Goal: Find specific page/section: Find specific page/section

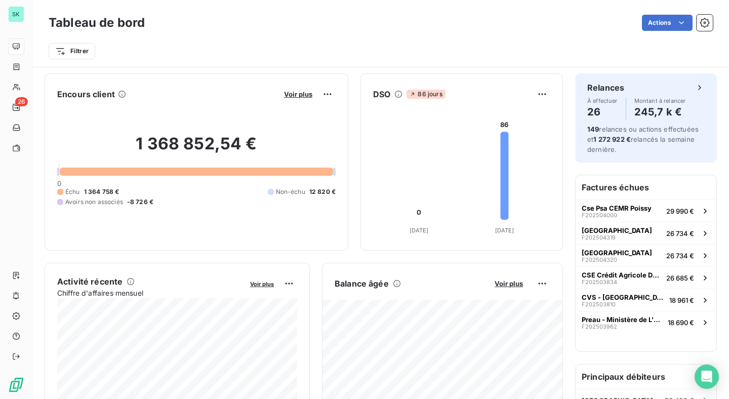
scroll to position [61, 0]
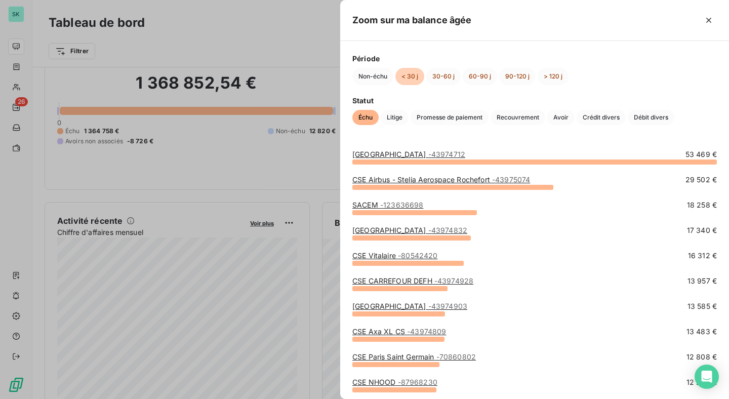
click at [311, 229] on div at bounding box center [364, 199] width 729 height 399
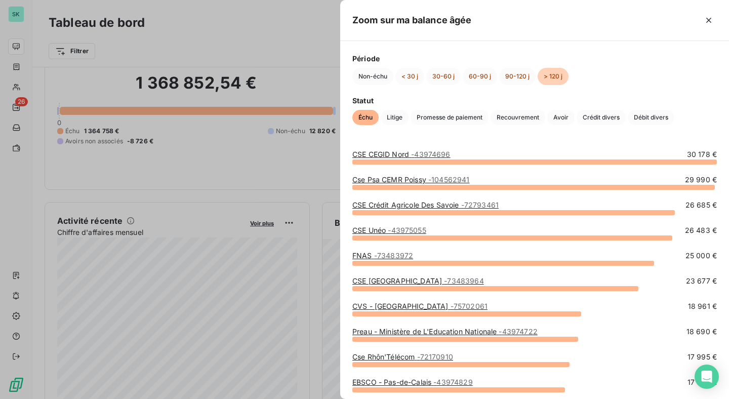
click at [699, 22] on div at bounding box center [594, 20] width 245 height 16
click at [710, 20] on icon "button" at bounding box center [708, 20] width 10 height 10
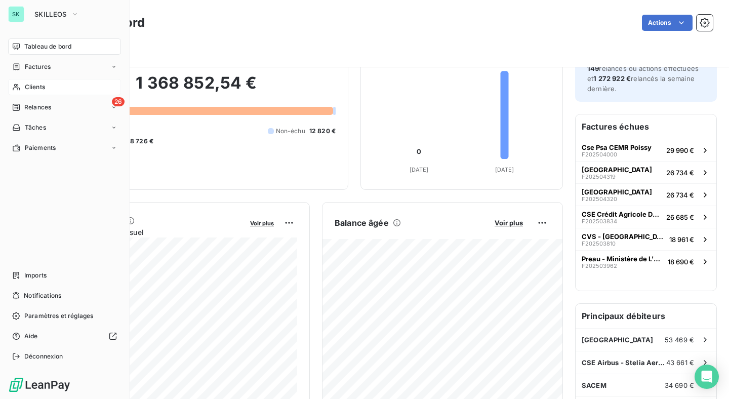
click at [21, 86] on div "Clients" at bounding box center [64, 87] width 113 height 16
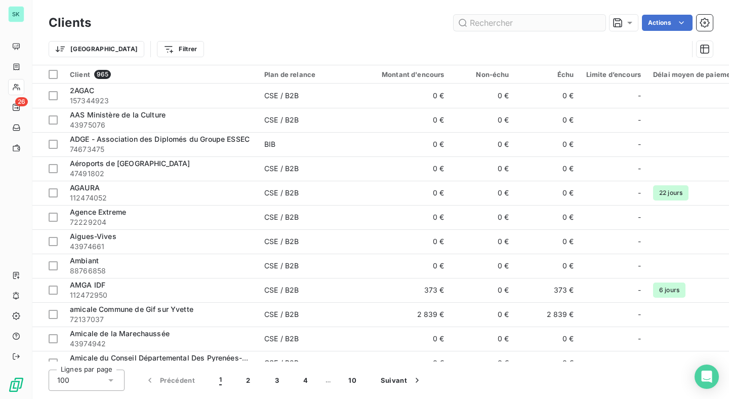
click at [521, 22] on input "text" at bounding box center [529, 23] width 152 height 16
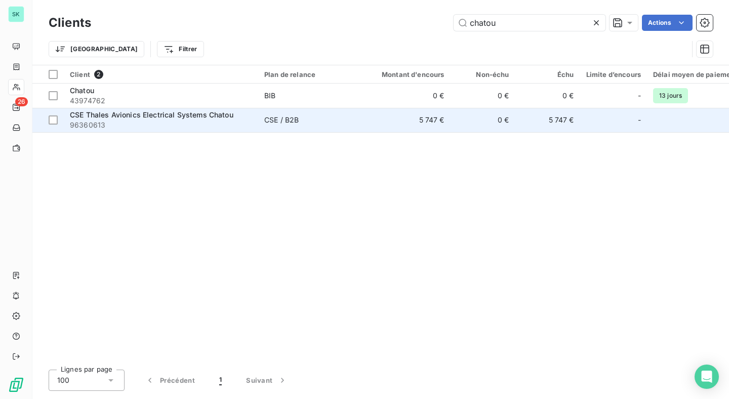
type input "chatou"
click at [157, 119] on div "CSE Thales Avionics Electrical Systems Chatou" at bounding box center [161, 115] width 182 height 10
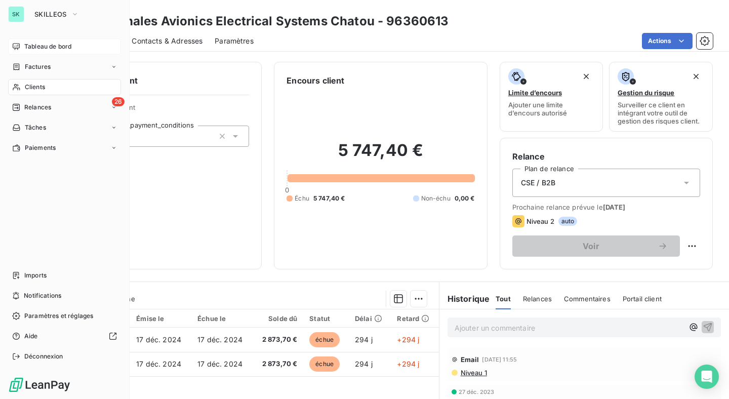
click at [19, 47] on icon at bounding box center [16, 47] width 8 height 8
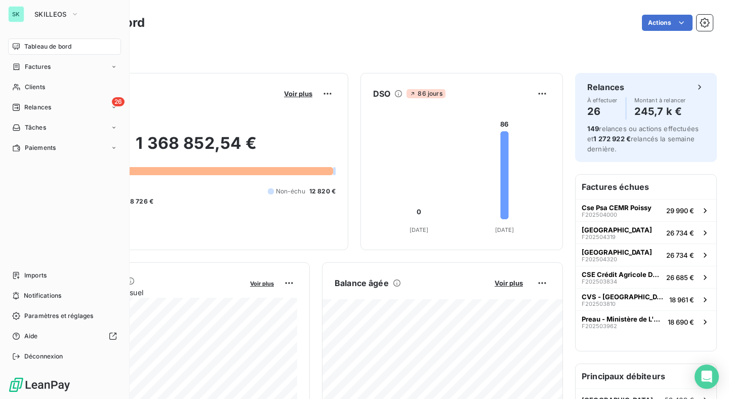
click at [23, 16] on div "SK" at bounding box center [16, 14] width 16 height 16
click at [35, 16] on span "SKILLEOS" at bounding box center [50, 14] width 32 height 8
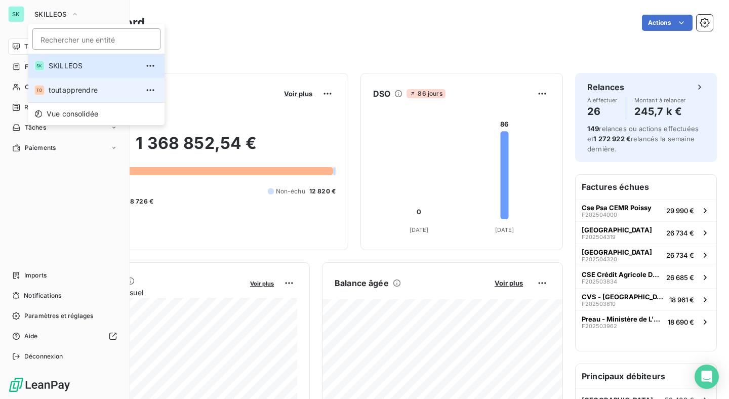
click at [70, 91] on span "toutapprendre" at bounding box center [94, 90] width 90 height 10
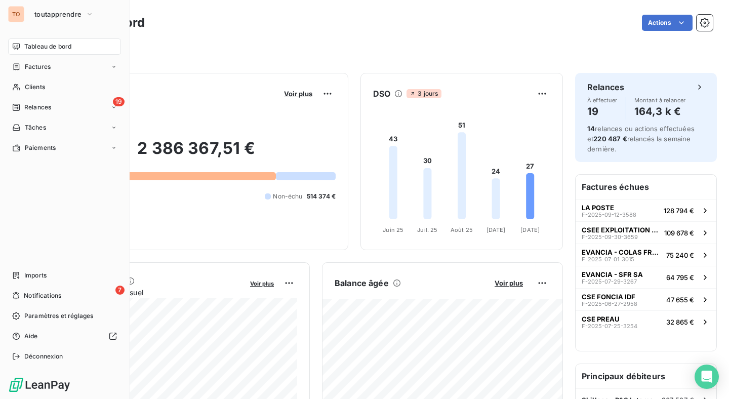
click at [213, 47] on div "Filtrer" at bounding box center [381, 50] width 664 height 19
click at [168, 13] on div "Tableau de bord Actions" at bounding box center [381, 22] width 664 height 21
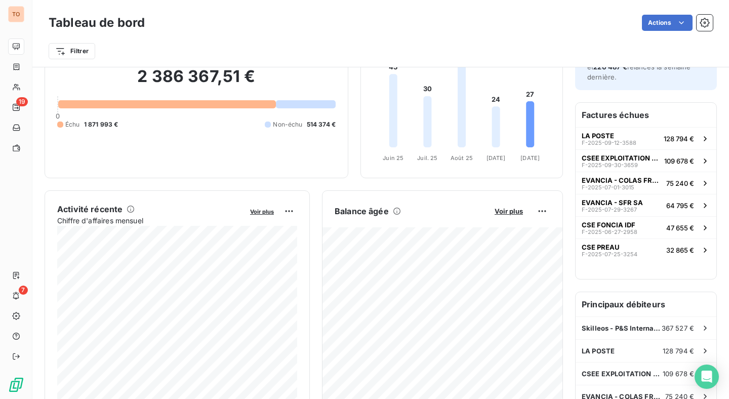
scroll to position [77, 0]
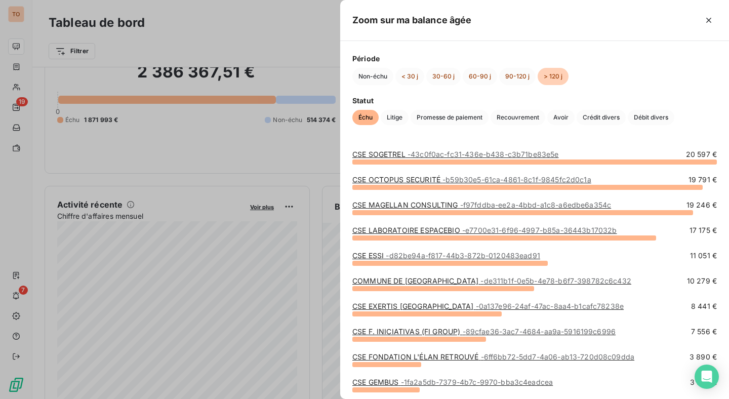
click at [303, 168] on div at bounding box center [364, 199] width 729 height 399
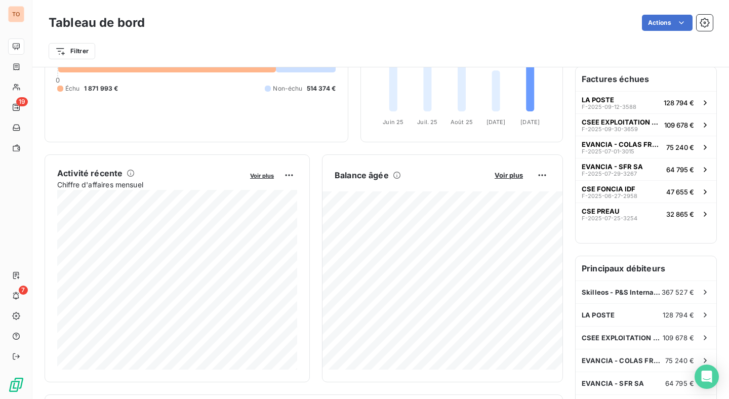
scroll to position [110, 0]
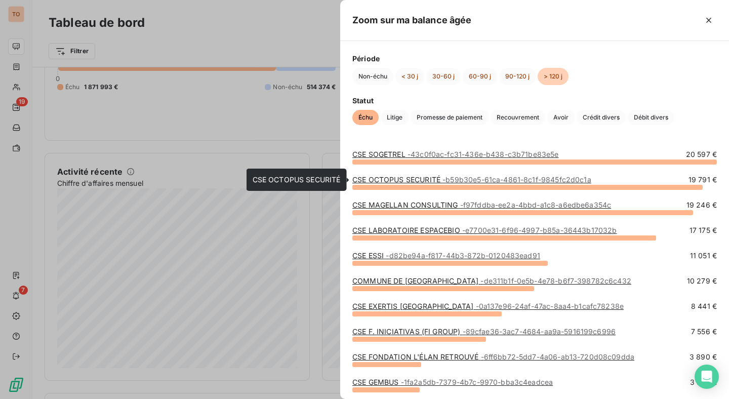
click at [435, 176] on link "CSE OCTOPUS SECURITÉ - b59b30e5-61ca-4861-8c1f-9845fc2d0c1a" at bounding box center [471, 179] width 239 height 9
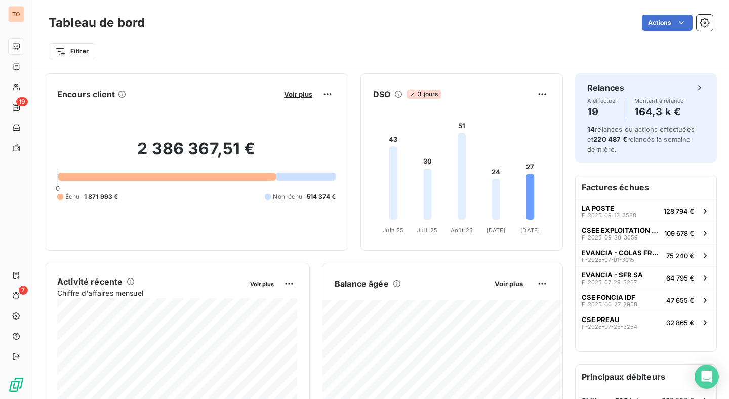
scroll to position [38, 0]
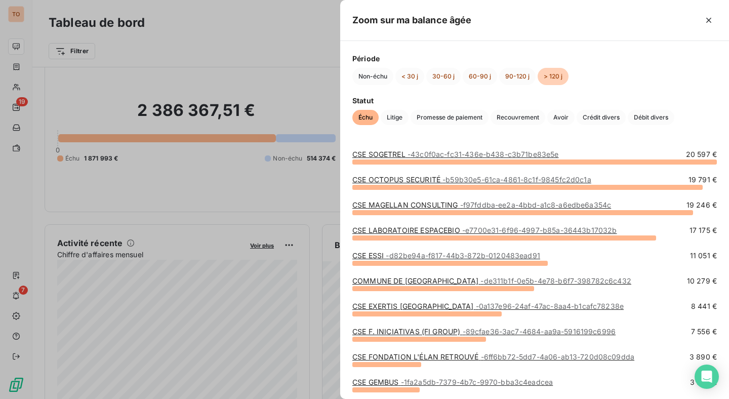
click at [329, 204] on div at bounding box center [364, 199] width 729 height 399
click at [457, 253] on span "- d82be94a-f817-44b3-872b-0120483ead91" at bounding box center [463, 255] width 154 height 9
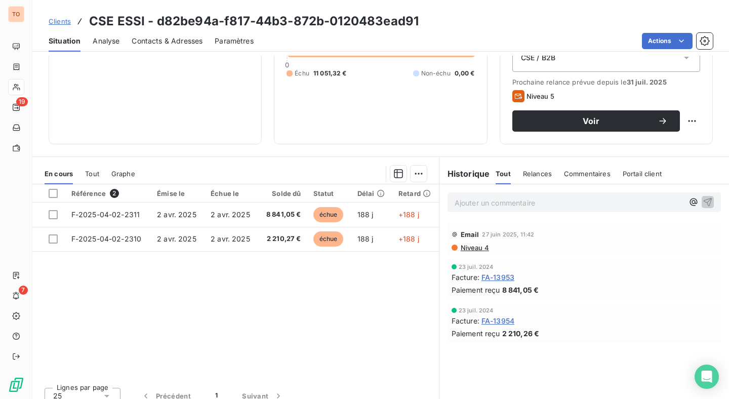
scroll to position [136, 0]
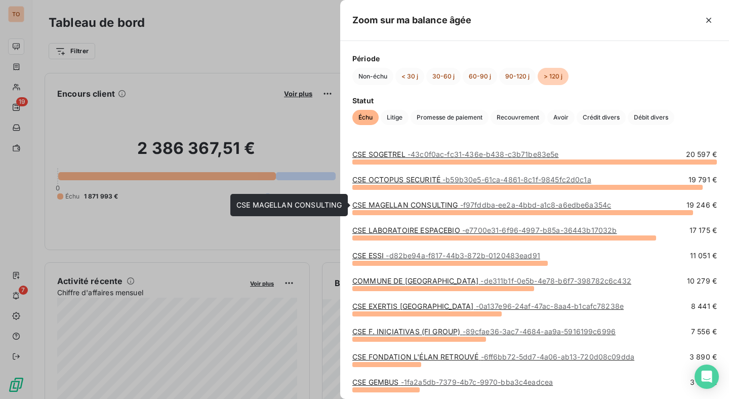
click at [429, 206] on link "CSE MAGELLAN CONSULTING - f97fddba-ee2a-4bbd-a1c8-a6edbe6a354c" at bounding box center [481, 204] width 259 height 9
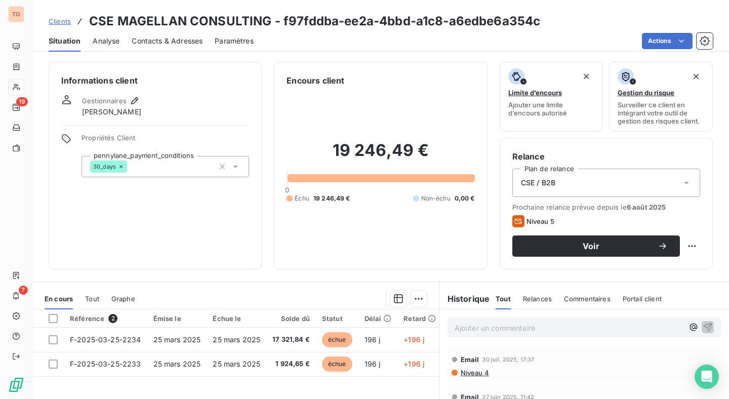
click at [519, 224] on icon at bounding box center [518, 221] width 12 height 12
